Goal: Navigation & Orientation: Find specific page/section

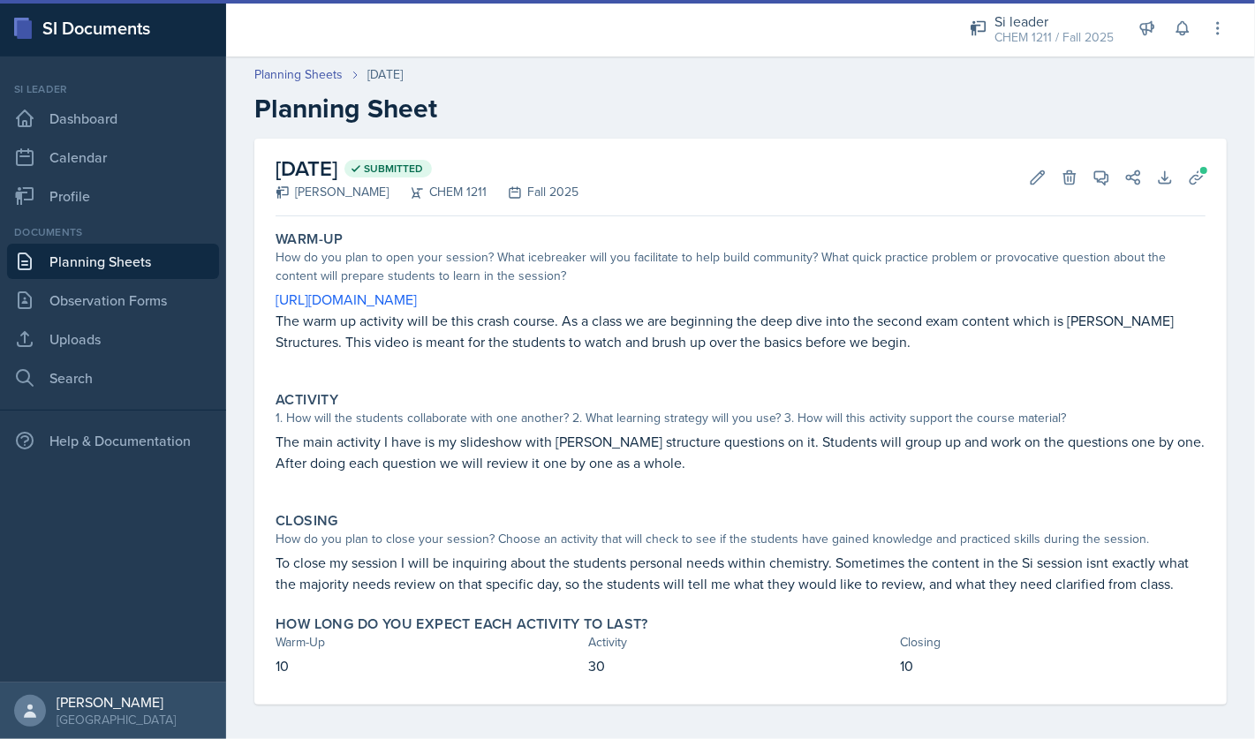
click at [122, 264] on link "Planning Sheets" at bounding box center [113, 261] width 212 height 35
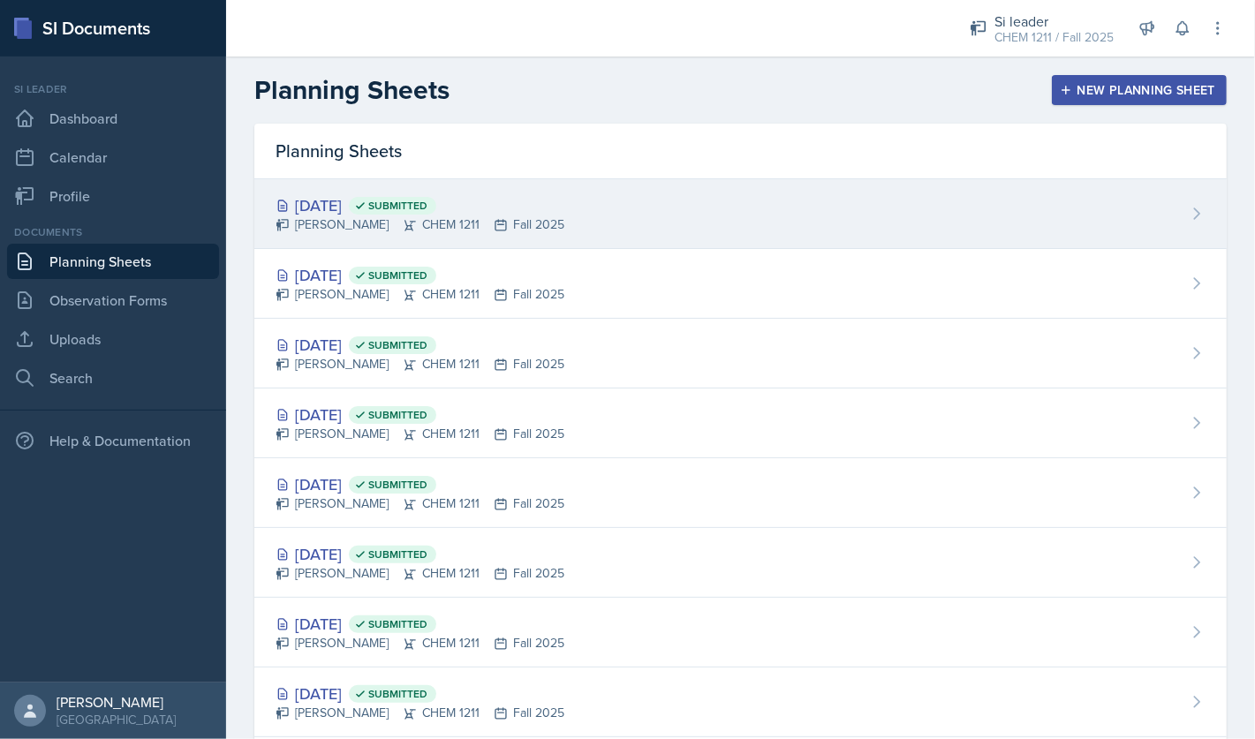
click at [434, 230] on div "[PERSON_NAME] CHEM 1211 Fall 2025" at bounding box center [420, 225] width 289 height 19
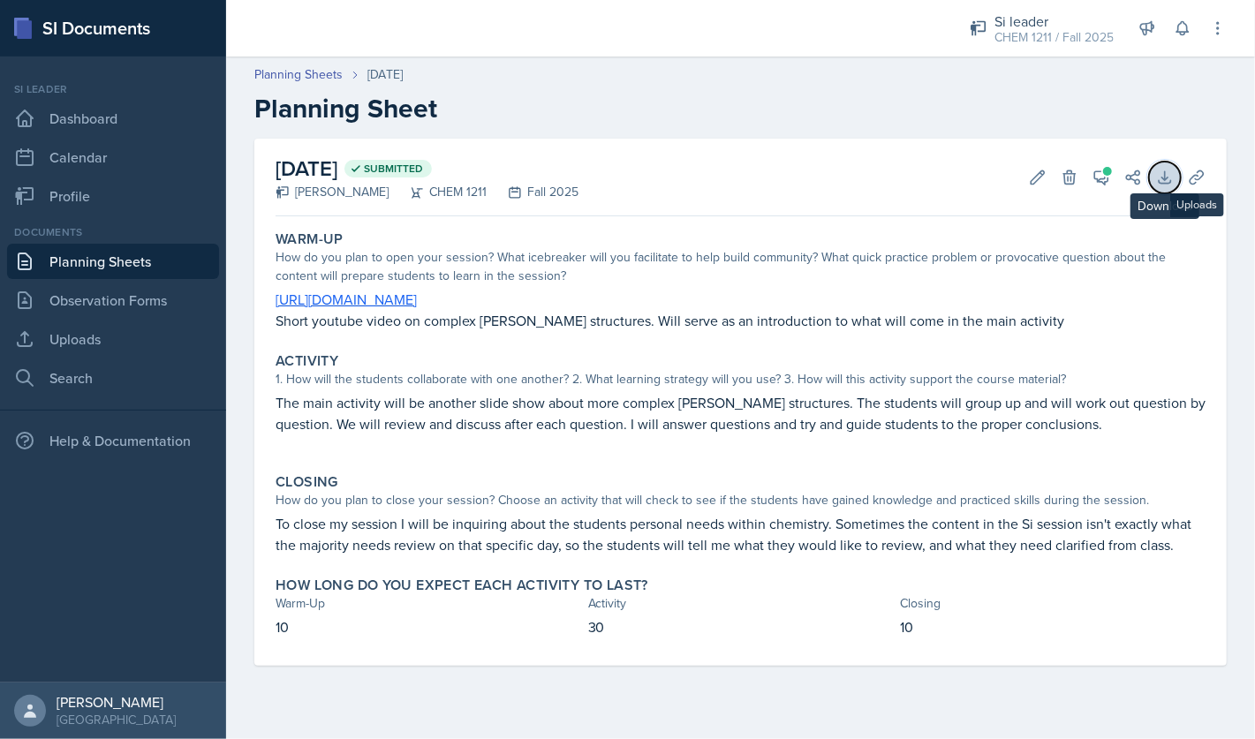
click at [1159, 172] on icon at bounding box center [1166, 178] width 18 height 18
click at [1103, 180] on icon at bounding box center [1102, 178] width 18 height 18
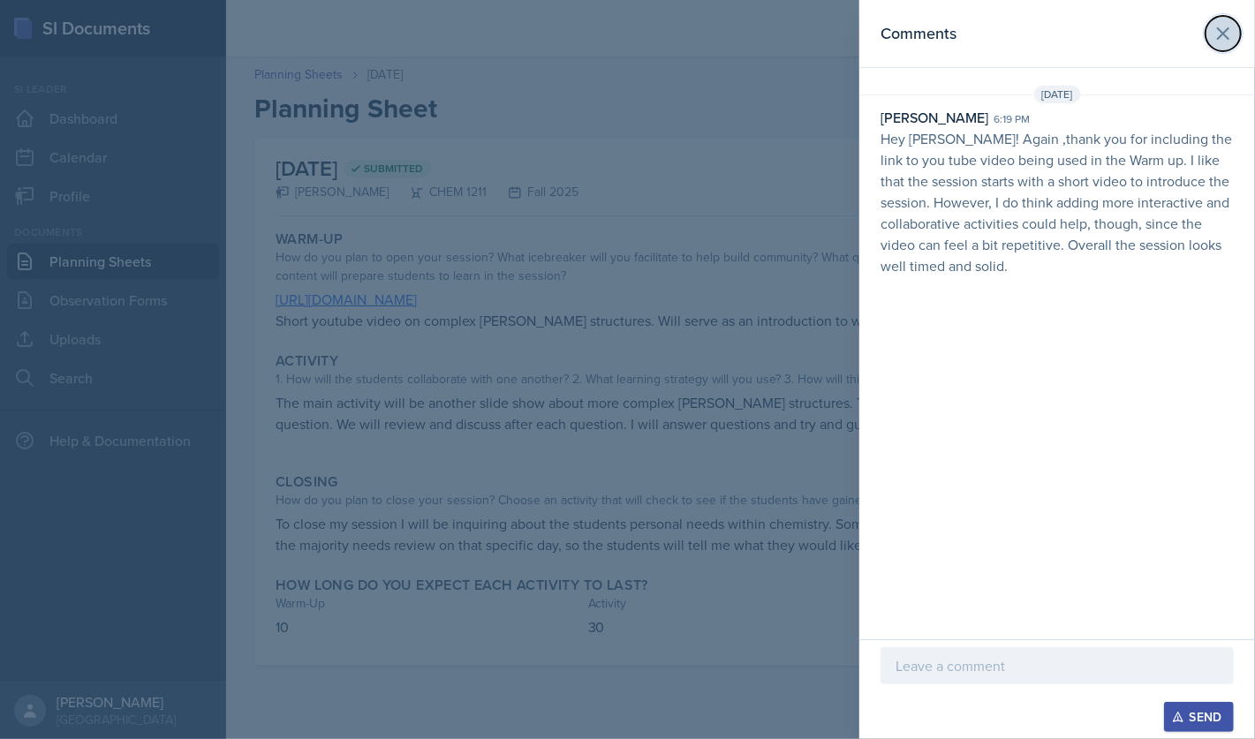
click at [1231, 40] on icon at bounding box center [1223, 33] width 21 height 21
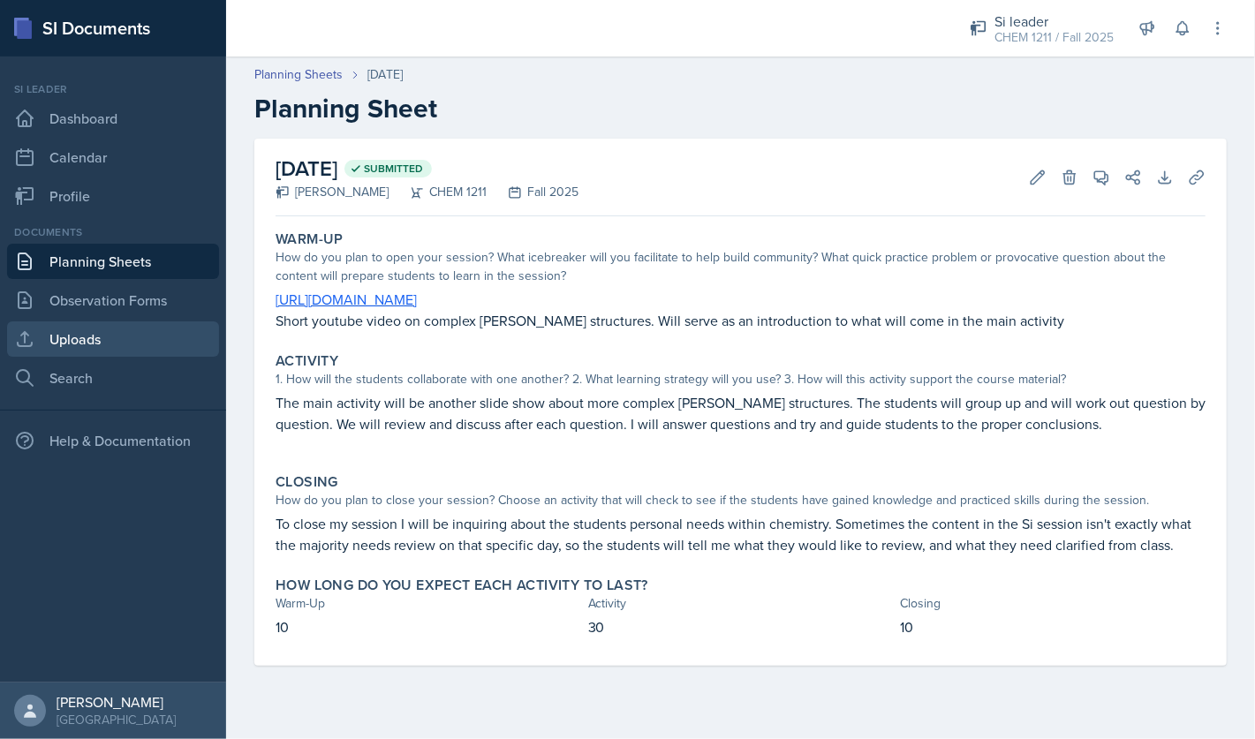
click at [125, 334] on link "Uploads" at bounding box center [113, 339] width 212 height 35
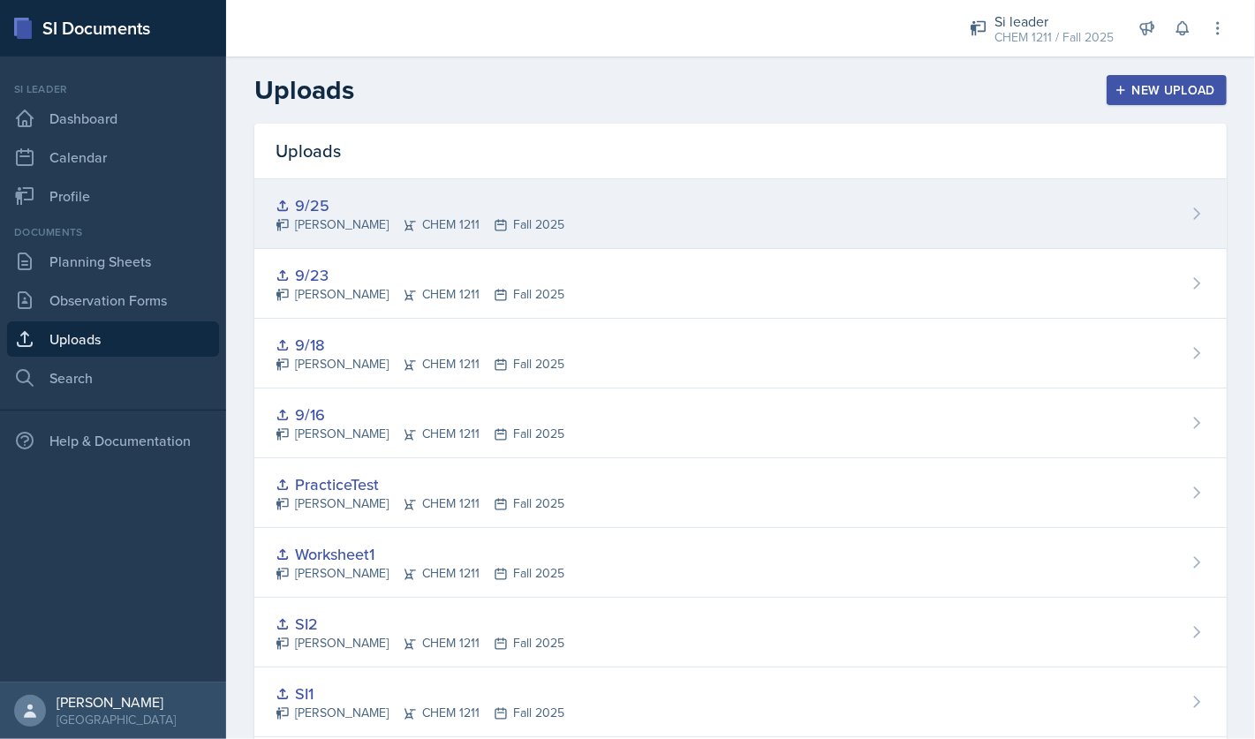
click at [333, 204] on div "9/25" at bounding box center [420, 205] width 289 height 24
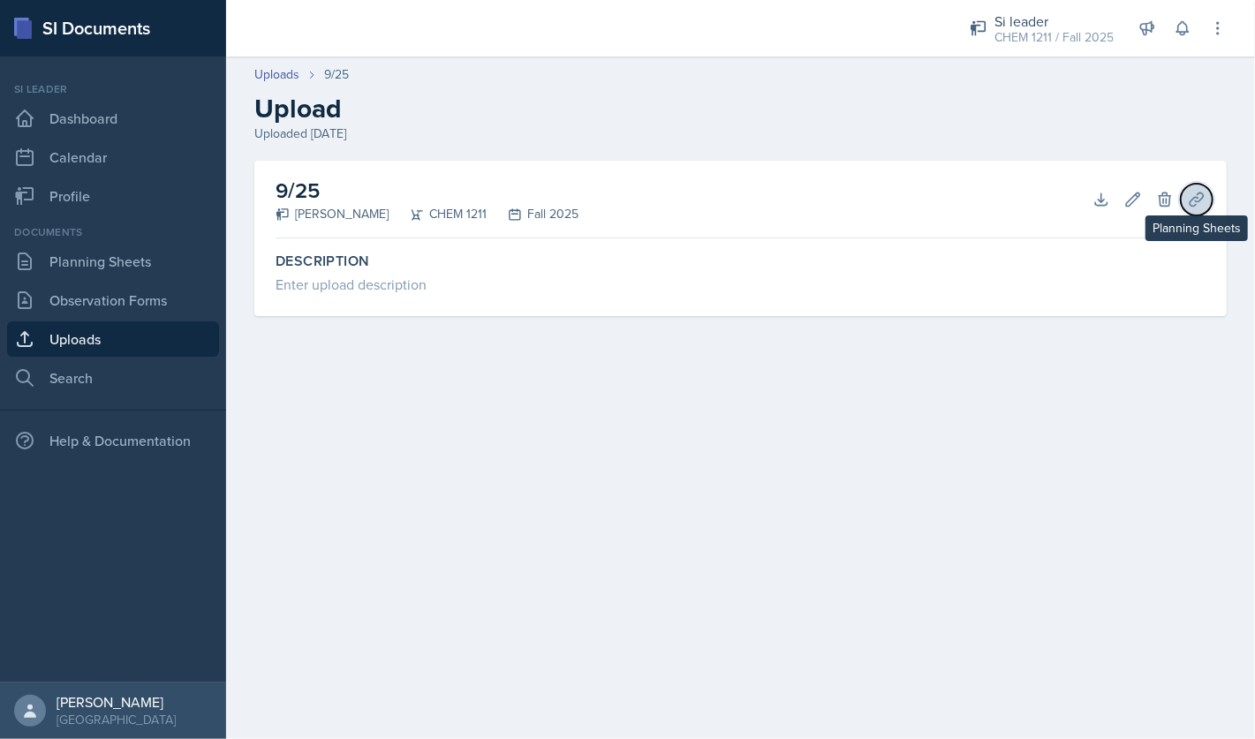
click at [1197, 201] on icon at bounding box center [1197, 200] width 18 height 18
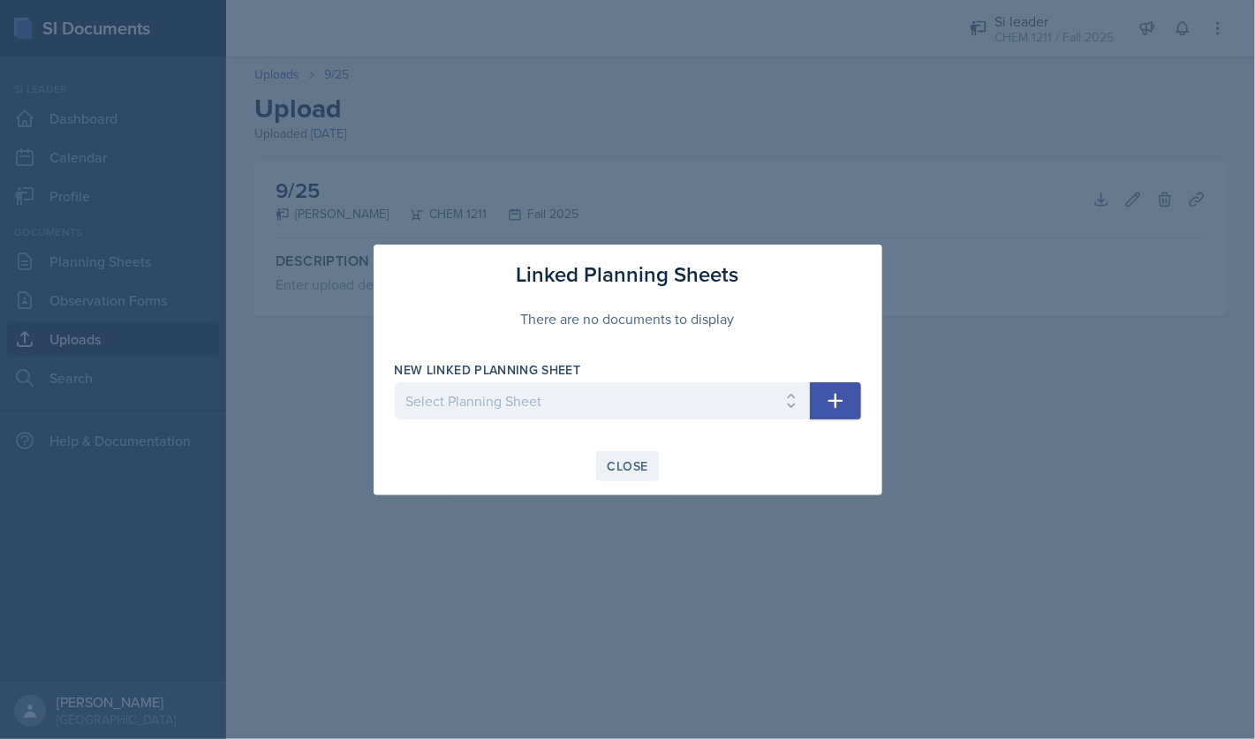
click at [634, 459] on div "Close" at bounding box center [628, 466] width 41 height 14
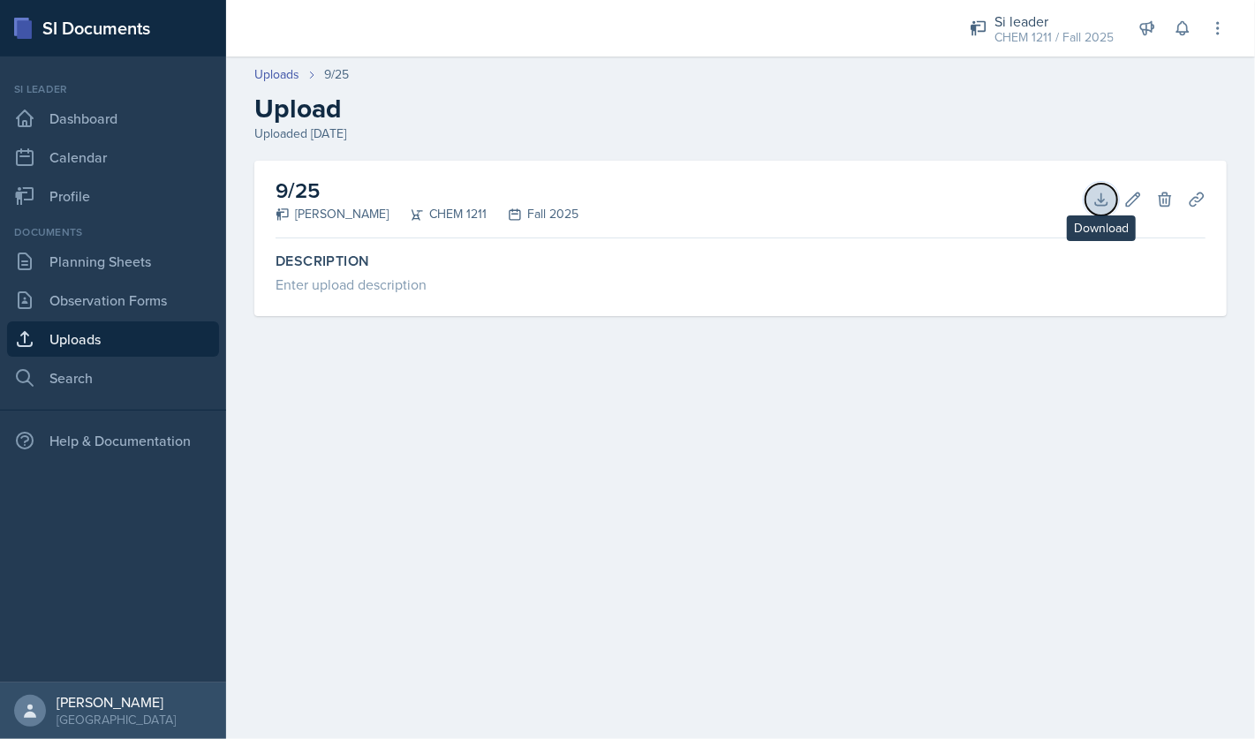
click at [1109, 197] on icon at bounding box center [1102, 200] width 18 height 18
